Goal: Obtain resource: Download file/media

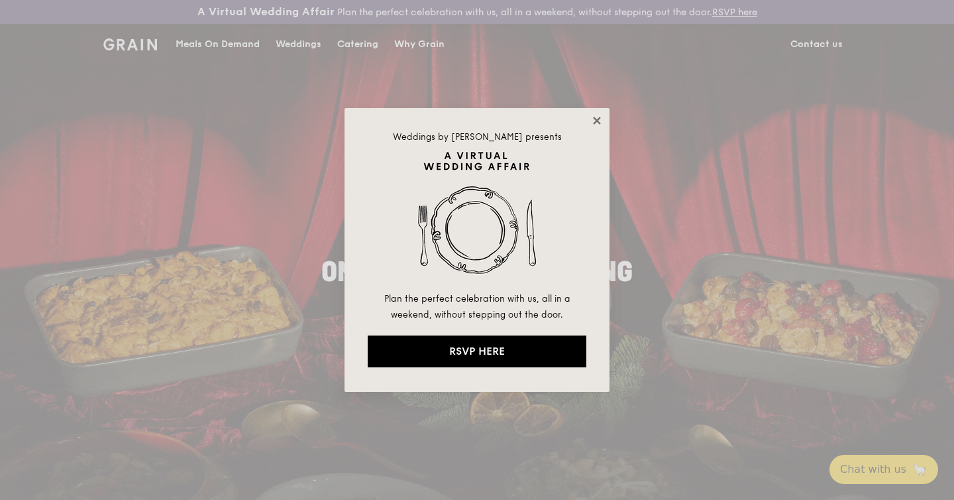
click at [593, 124] on icon at bounding box center [597, 121] width 12 height 12
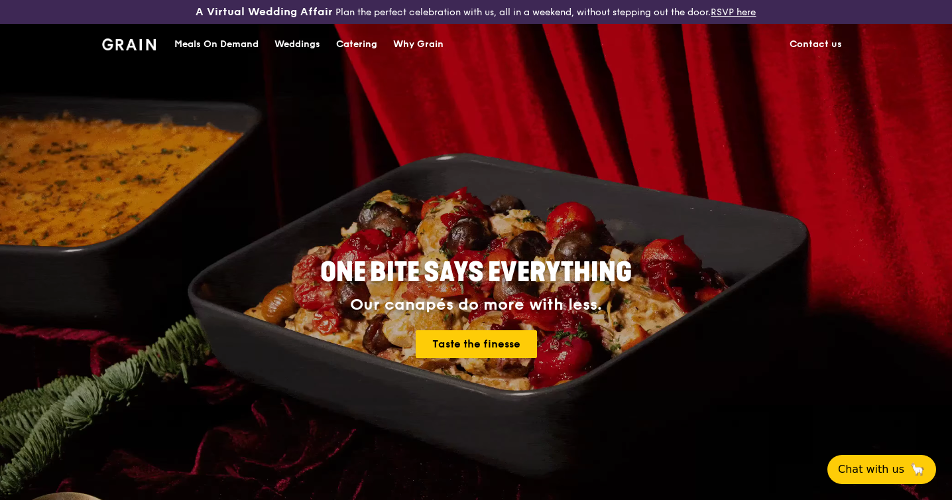
click at [362, 45] on div "Catering" at bounding box center [356, 45] width 41 height 40
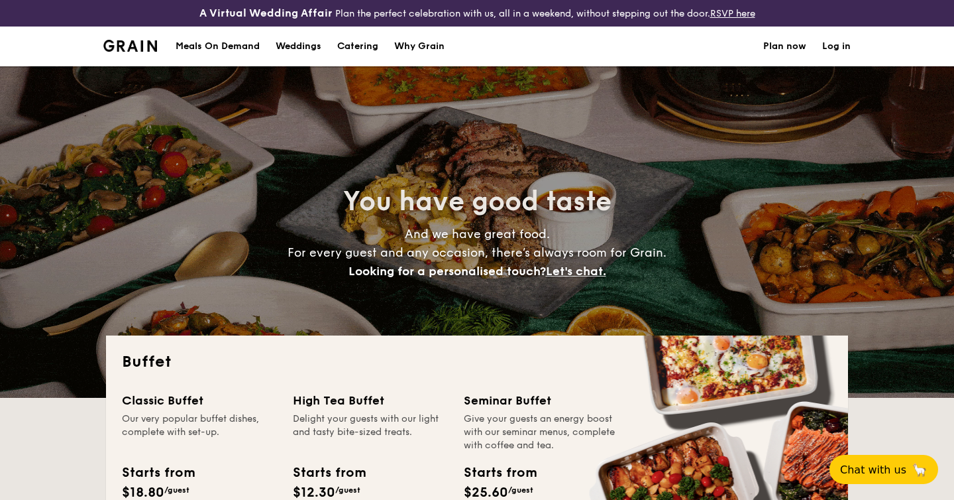
select select
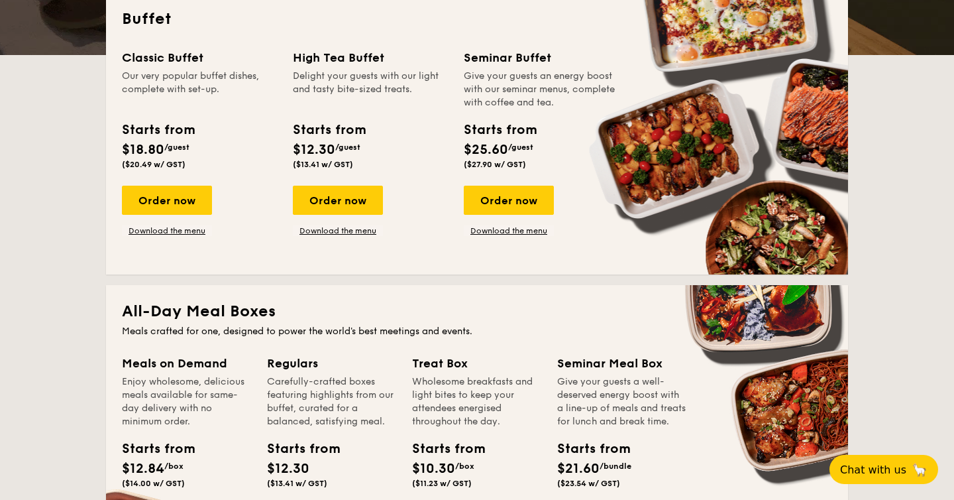
scroll to position [342, 0]
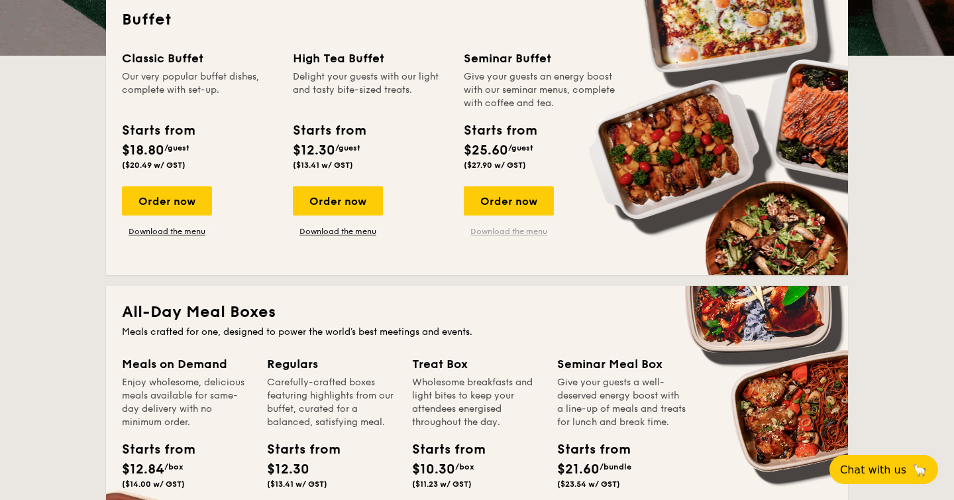
click at [532, 234] on link "Download the menu" at bounding box center [509, 231] width 90 height 11
